Goal: Task Accomplishment & Management: Manage account settings

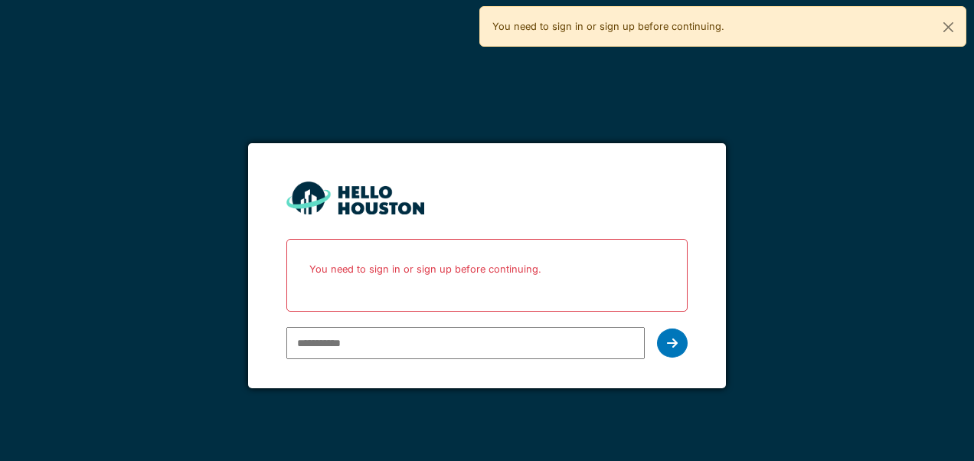
click at [337, 280] on p "You need to sign in or sign up before continuing." at bounding box center [486, 269] width 380 height 41
click at [589, 344] on input "email" at bounding box center [464, 343] width 357 height 32
click at [668, 349] on icon at bounding box center [672, 343] width 11 height 12
click at [375, 345] on input "email" at bounding box center [464, 343] width 357 height 32
click at [344, 270] on p "You need to sign in or sign up before continuing." at bounding box center [486, 269] width 380 height 41
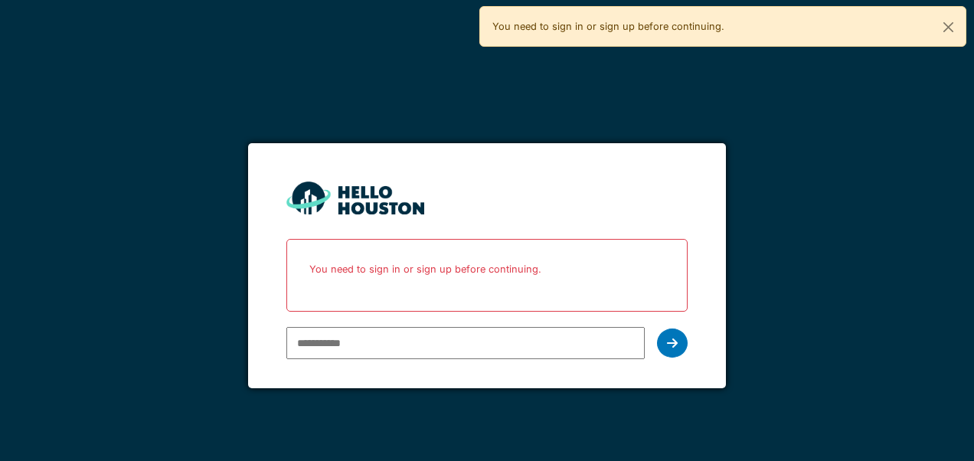
click at [340, 337] on input "email" at bounding box center [464, 343] width 357 height 32
